Goal: Transaction & Acquisition: Purchase product/service

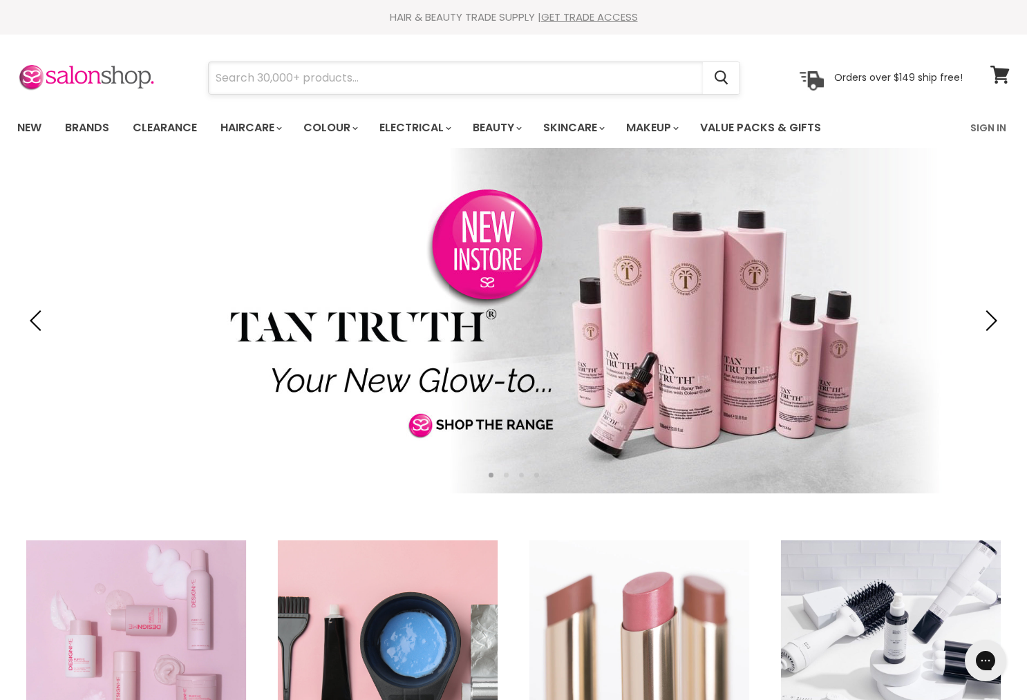
click at [424, 77] on input "Search" at bounding box center [456, 78] width 494 height 32
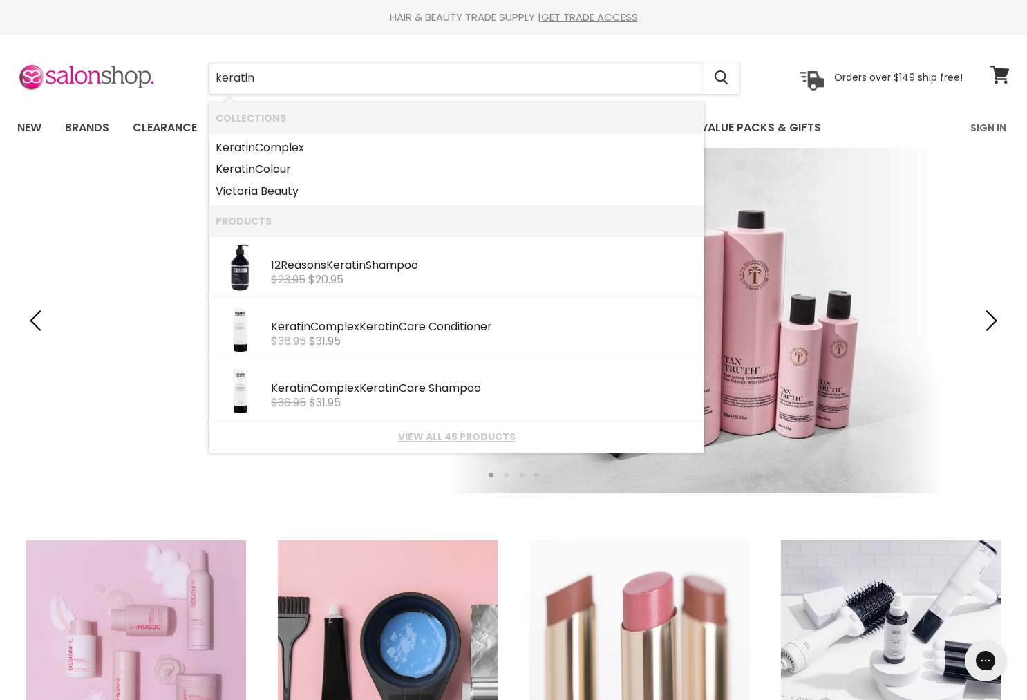
type input "keratin"
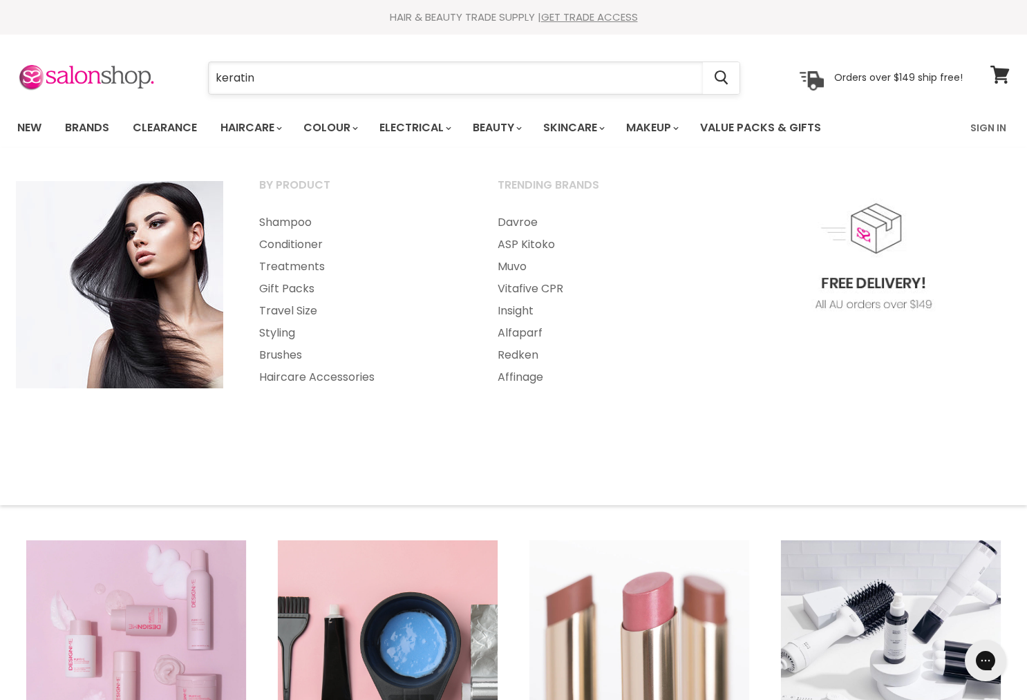
click at [281, 75] on input "keratin" at bounding box center [456, 78] width 494 height 32
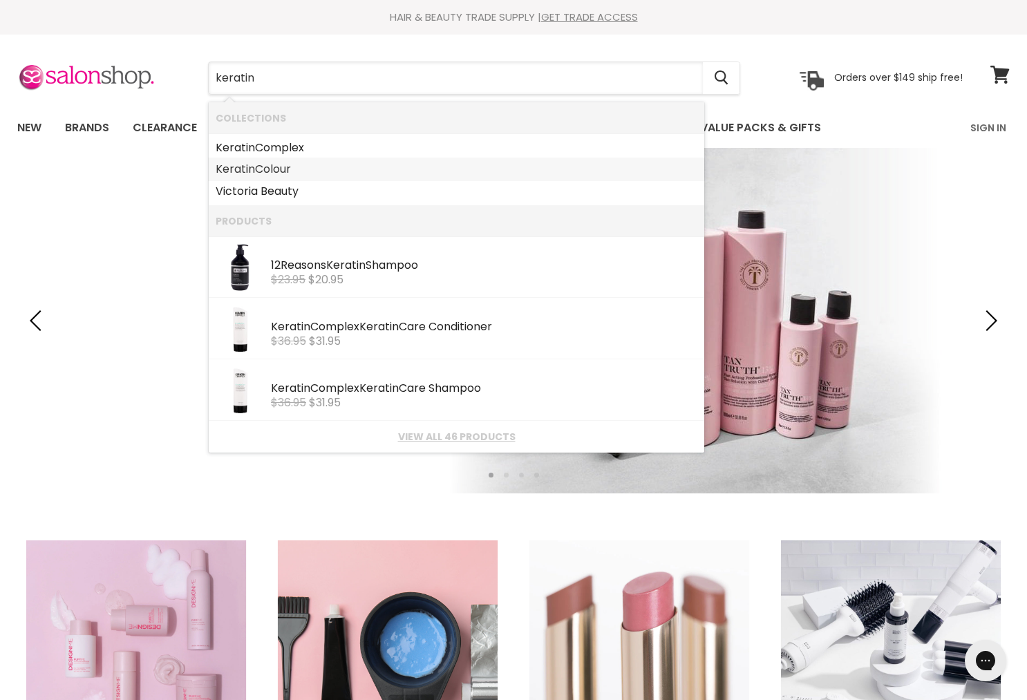
click at [267, 164] on link "Keratin Colour" at bounding box center [457, 169] width 482 height 22
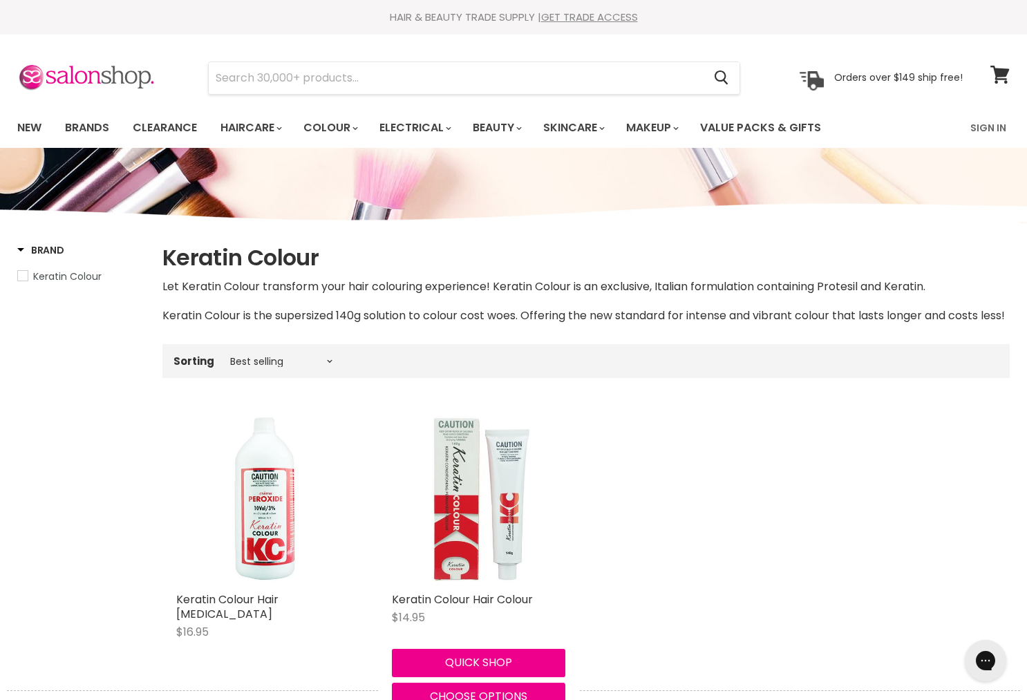
click at [451, 517] on img "Main content" at bounding box center [479, 498] width 174 height 174
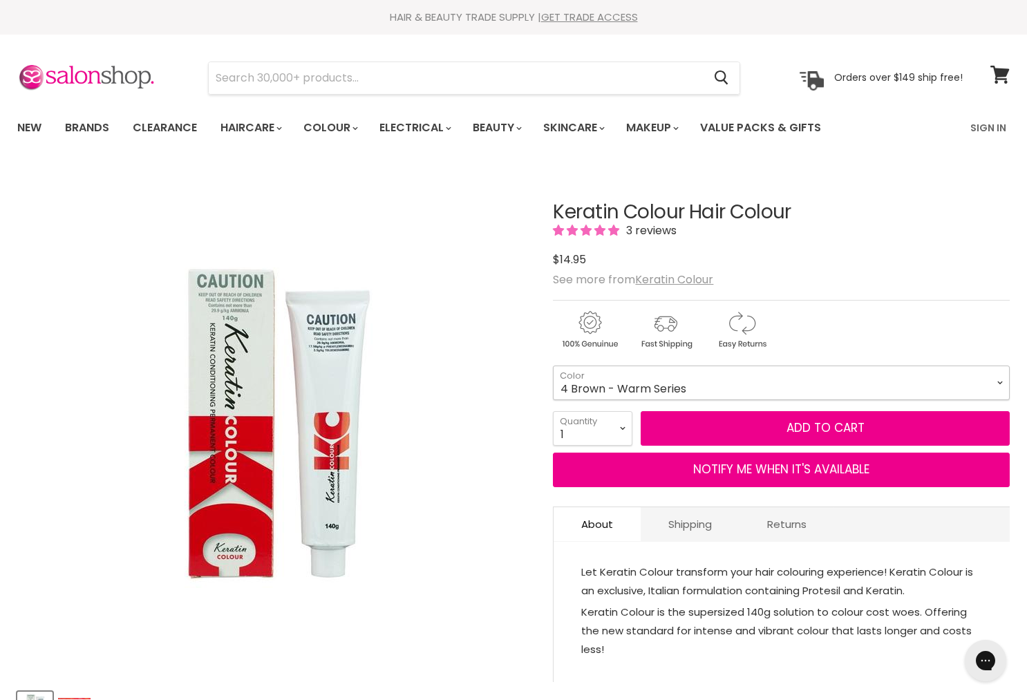
click at [611, 384] on select "1 Black - Warm Series 3 Dark Brown - Warm Series 4 Brown - Warm Series 5 Light …" at bounding box center [781, 383] width 457 height 35
